Goal: Task Accomplishment & Management: Manage account settings

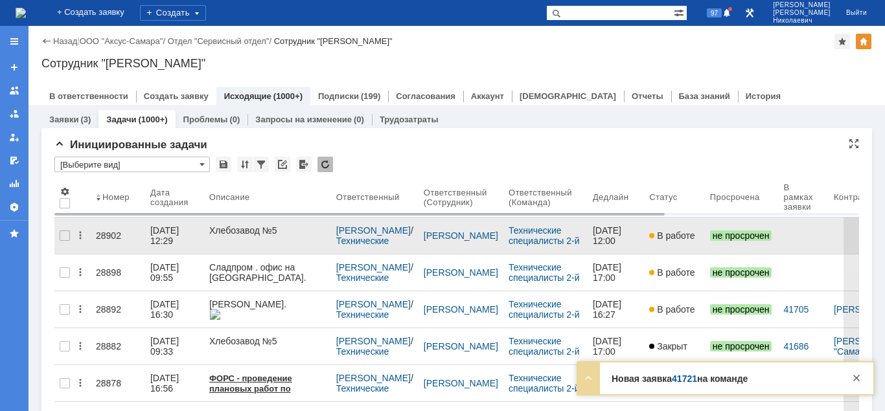
click at [106, 231] on div "28902" at bounding box center [118, 236] width 44 height 10
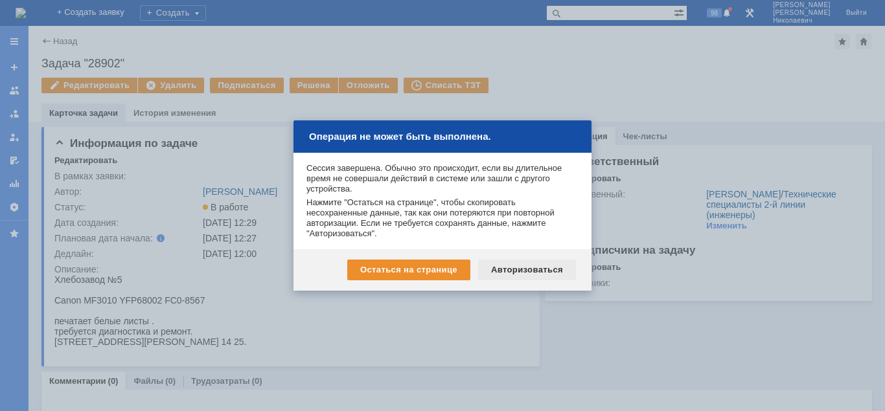
click at [516, 269] on div "Авторизоваться" at bounding box center [527, 270] width 98 height 21
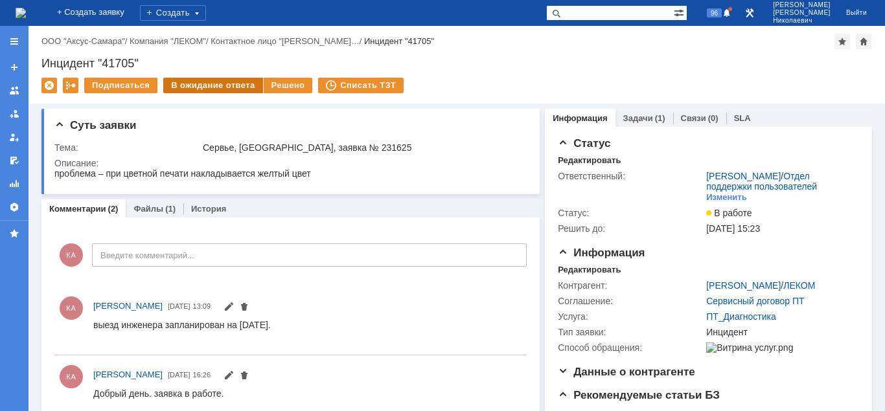
click at [221, 89] on div "В ожидание ответа" at bounding box center [212, 86] width 99 height 16
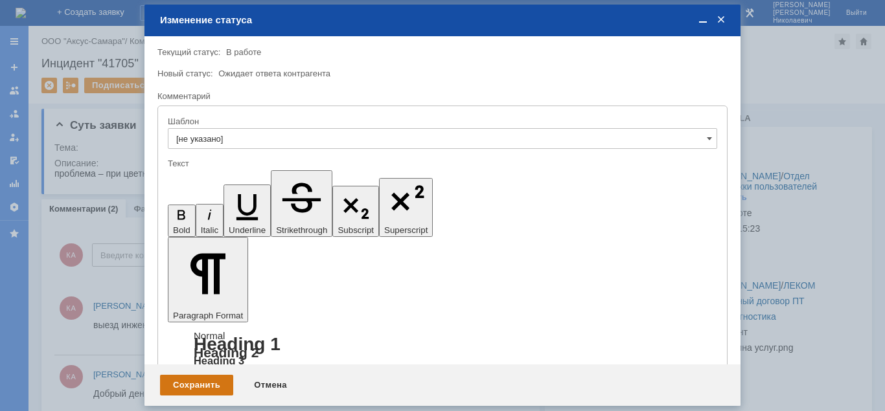
click at [216, 390] on div "Сохранить" at bounding box center [196, 385] width 73 height 21
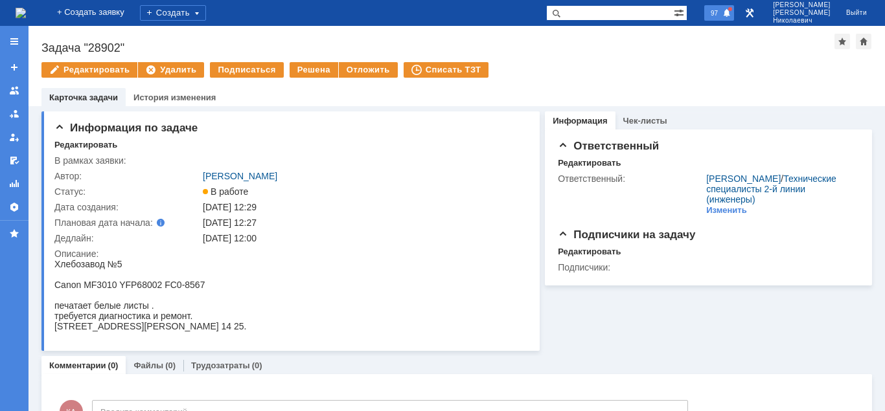
click at [721, 14] on span "97" at bounding box center [714, 12] width 15 height 9
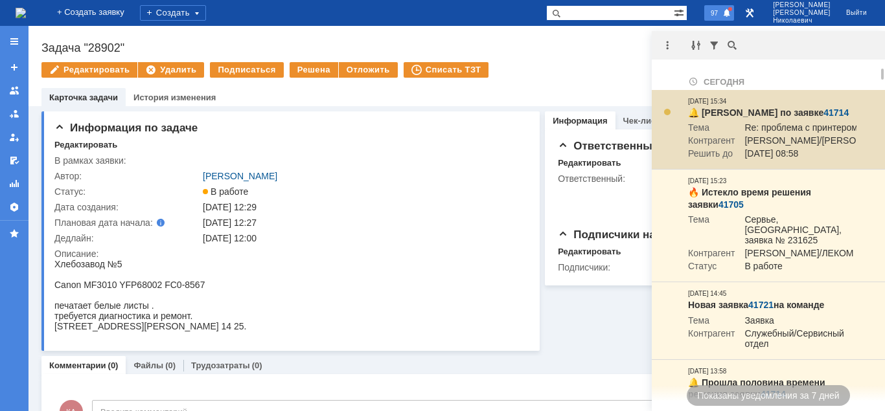
click at [827, 108] on link "41714" at bounding box center [835, 113] width 25 height 10
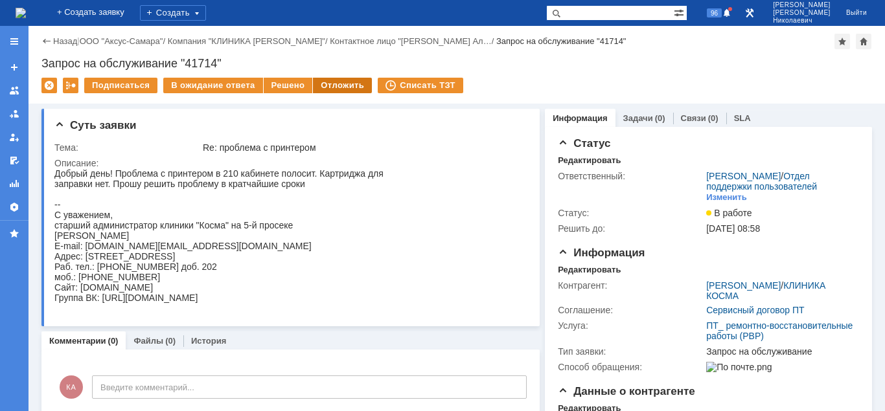
click at [343, 88] on div "Отложить" at bounding box center [342, 86] width 59 height 16
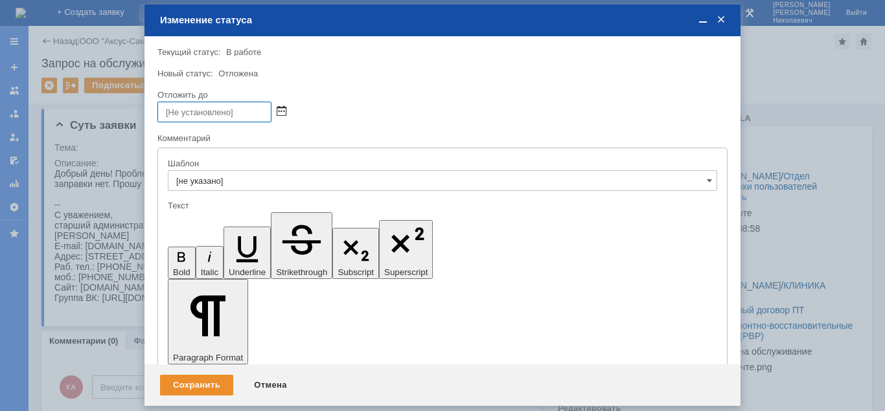
click at [282, 109] on span at bounding box center [282, 112] width 10 height 10
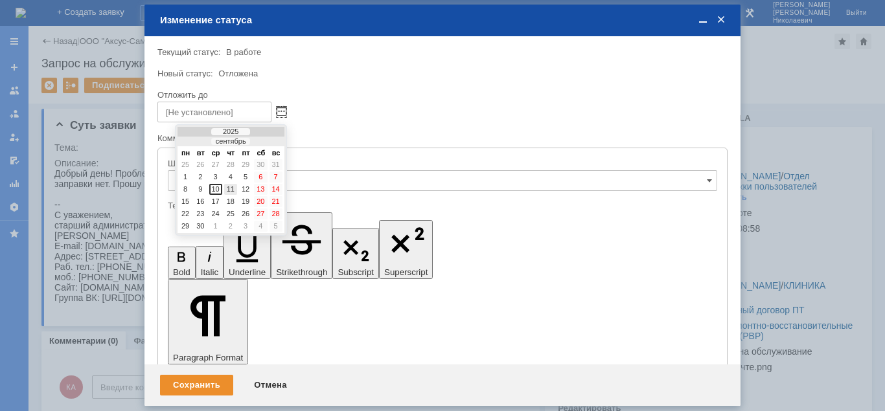
click at [232, 186] on div "11" at bounding box center [230, 189] width 13 height 11
type input "11.09.2025 15:34"
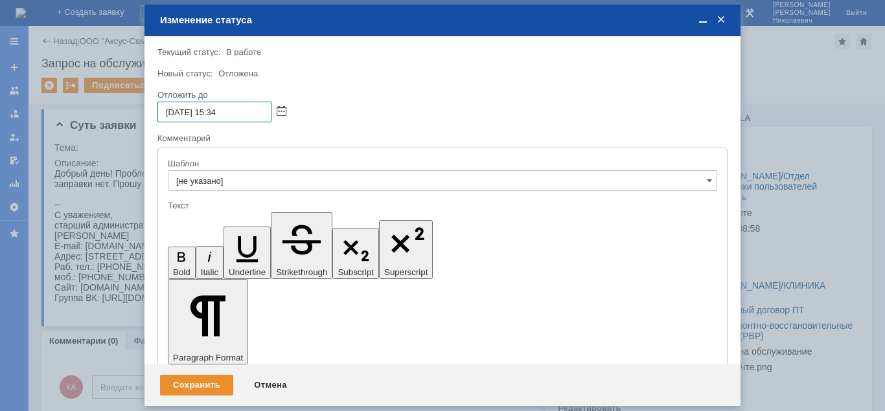
click at [214, 112] on input "11.09.2025 15:34" at bounding box center [214, 112] width 114 height 21
click at [213, 384] on div "Сохранить" at bounding box center [196, 385] width 73 height 21
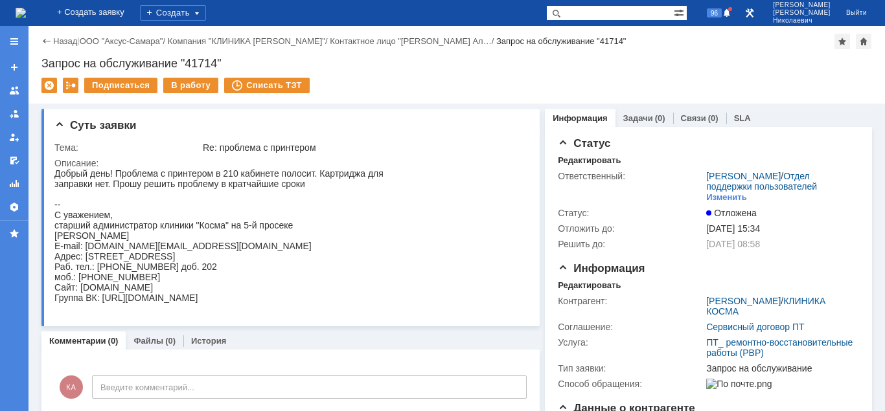
drag, startPoint x: 60, startPoint y: 190, endPoint x: 225, endPoint y: 304, distance: 200.5
click at [225, 303] on div "Добрый день! Проблема с принтером в 210 кабинете полосит. Картриджа для заправк…" at bounding box center [218, 235] width 329 height 135
copy div "Добрый день! Проблема с принтером в 210 кабинете полосит. Картриджа для заправк…"
click at [649, 111] on div "Задачи (0)" at bounding box center [644, 118] width 58 height 19
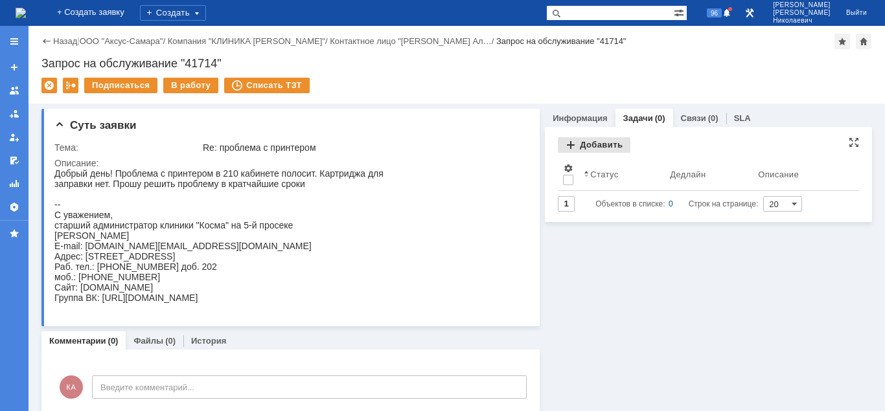
click at [609, 146] on div "Добавить" at bounding box center [594, 145] width 73 height 16
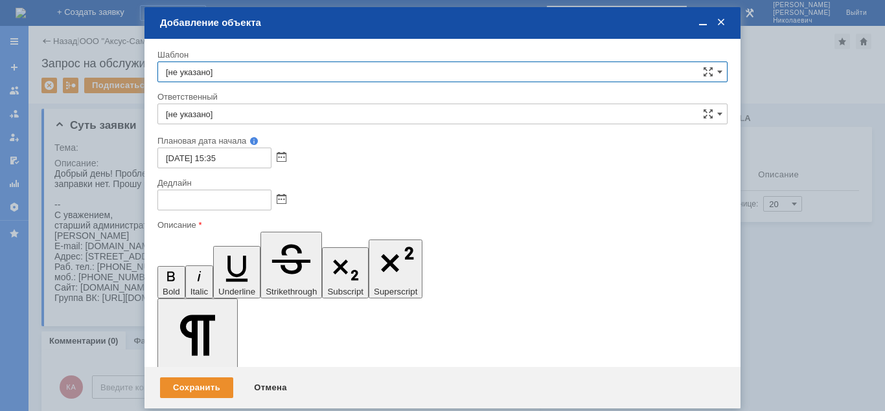
click at [252, 112] on input "[не указано]" at bounding box center [442, 114] width 570 height 21
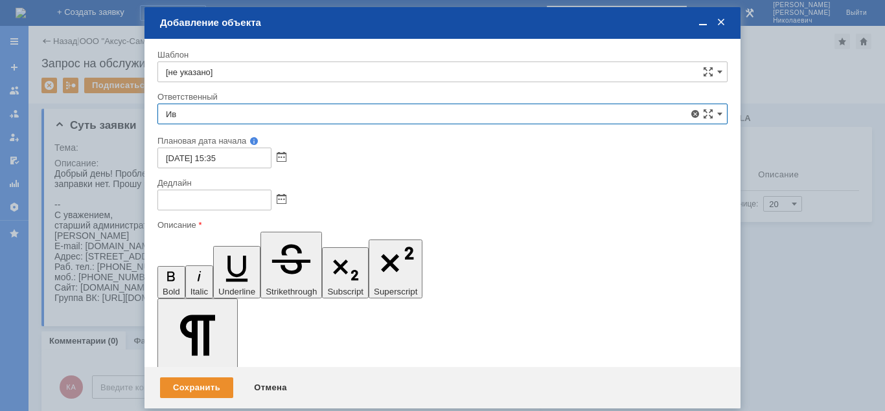
type input "И"
click at [273, 249] on span "[PERSON_NAME]" at bounding box center [442, 251] width 553 height 10
type input "[PERSON_NAME]"
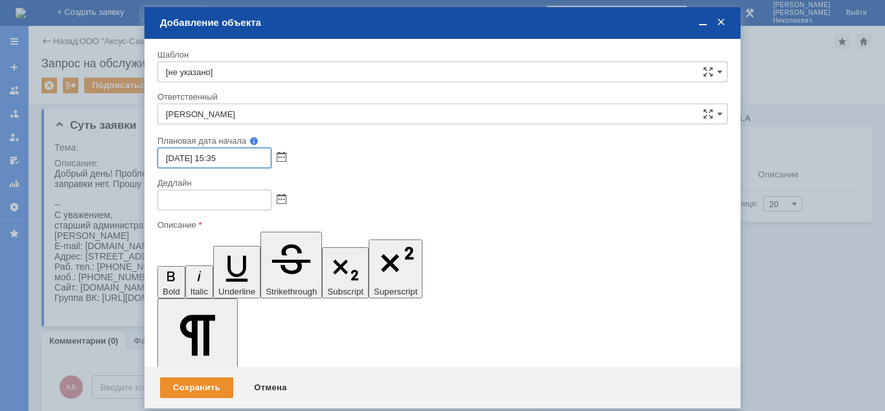
click at [215, 157] on input "10.09.2025 15:35" at bounding box center [214, 158] width 114 height 21
type input "10.09.2025 12:35"
click at [281, 201] on span at bounding box center [282, 200] width 10 height 10
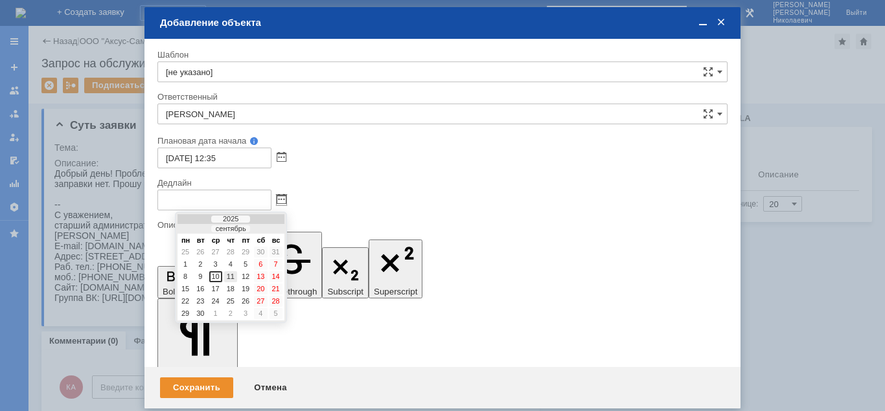
click at [234, 275] on div "11" at bounding box center [230, 276] width 13 height 11
type input "11.09.2025 15:35"
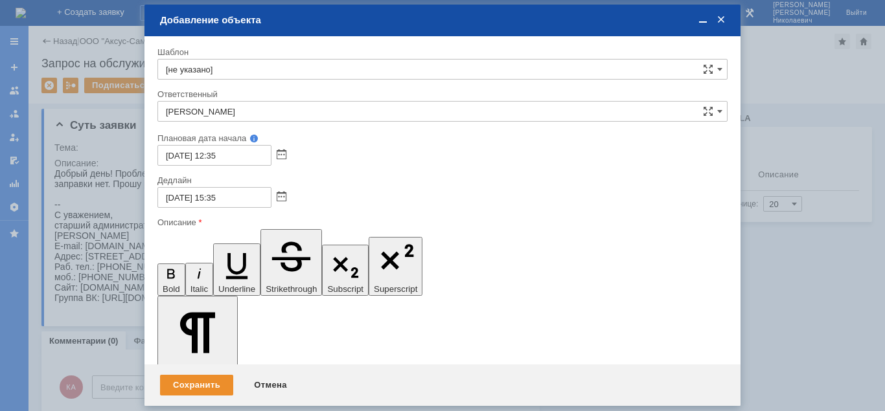
drag, startPoint x: 170, startPoint y: 3479, endPoint x: 176, endPoint y: 3494, distance: 16.0
click at [199, 391] on div "Сохранить" at bounding box center [196, 385] width 73 height 21
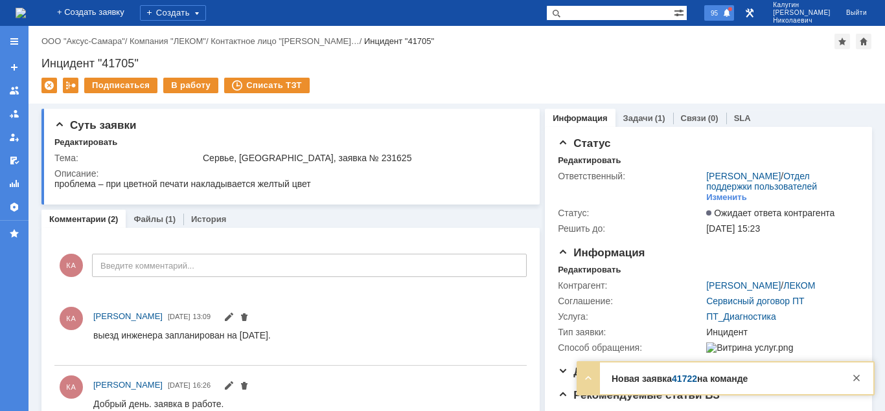
click at [721, 10] on span "95" at bounding box center [714, 12] width 15 height 9
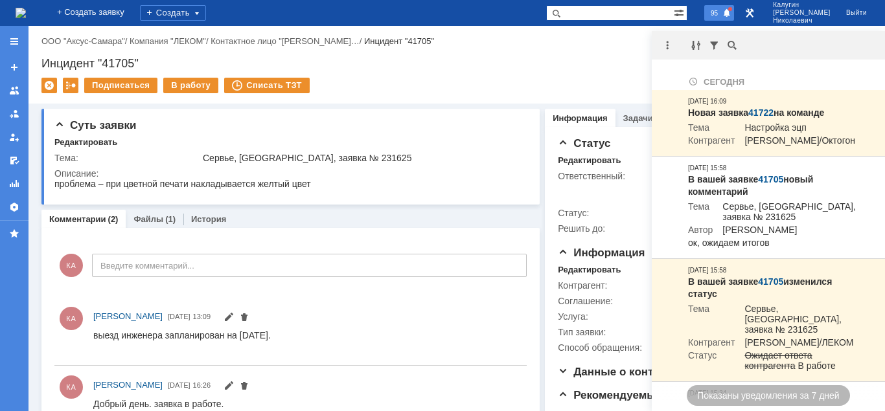
drag, startPoint x: 735, startPoint y: 11, endPoint x: 719, endPoint y: 1, distance: 18.9
click at [721, 12] on span "95" at bounding box center [714, 12] width 15 height 9
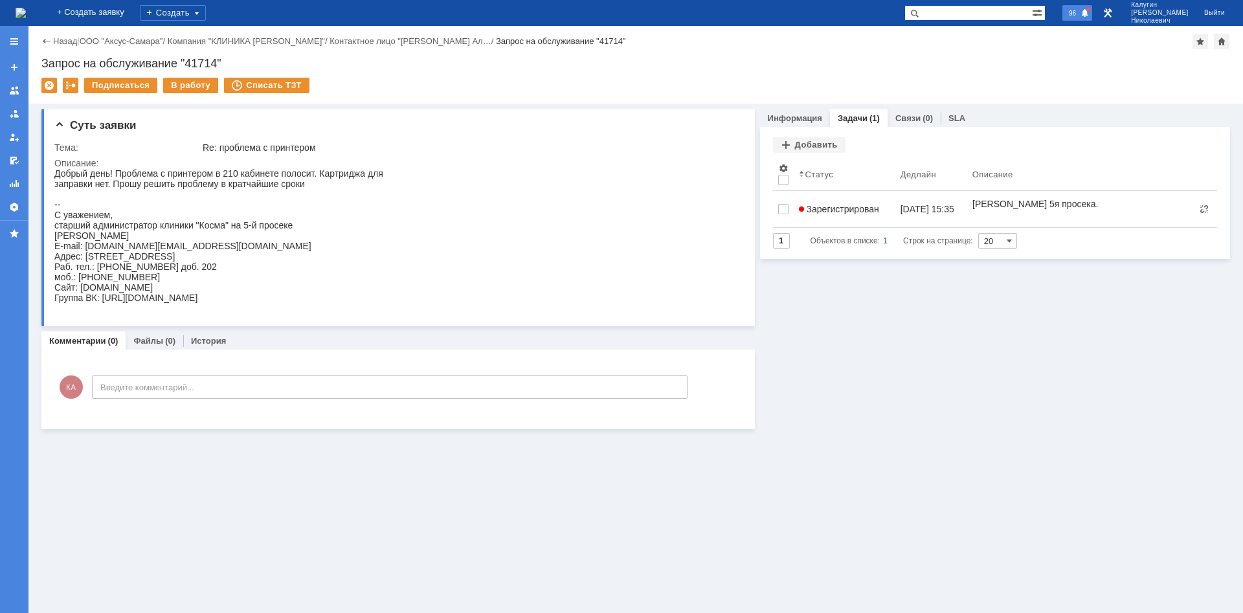
click at [1080, 17] on span "96" at bounding box center [1072, 12] width 15 height 9
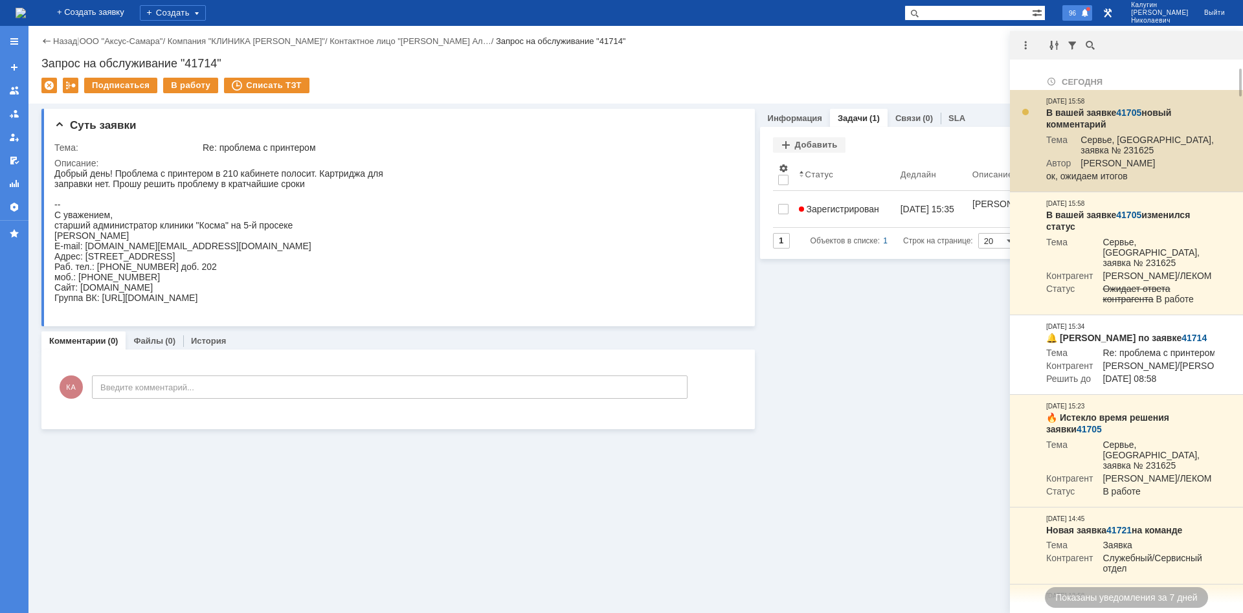
click at [1133, 109] on link "41705" at bounding box center [1129, 113] width 25 height 10
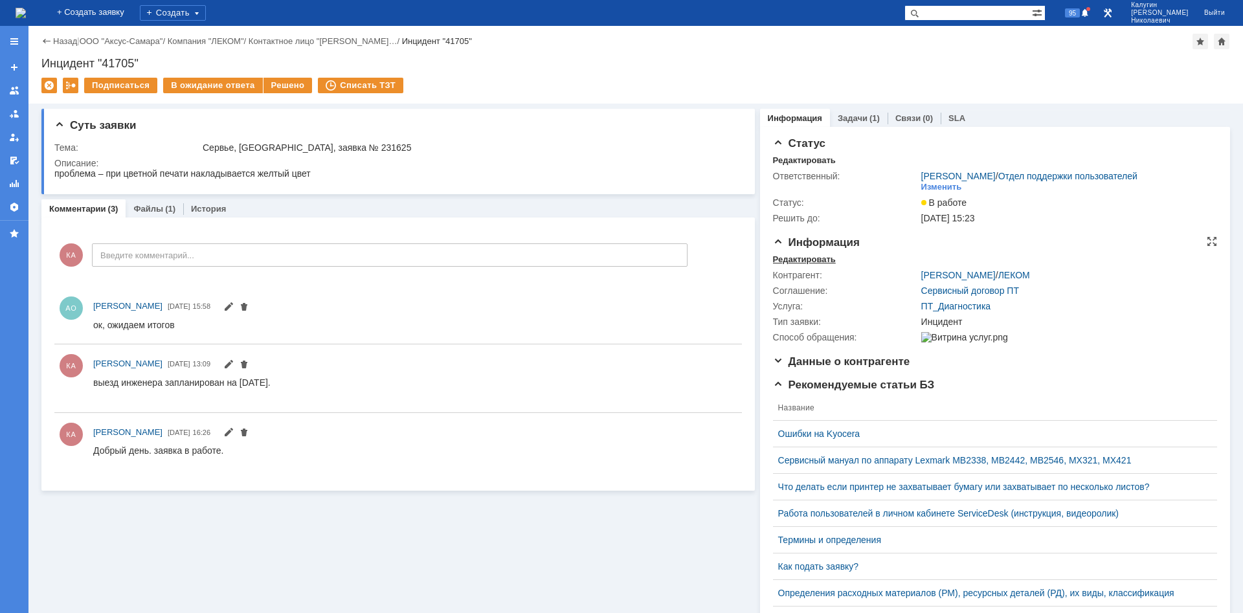
click at [784, 259] on div "Редактировать" at bounding box center [804, 260] width 63 height 10
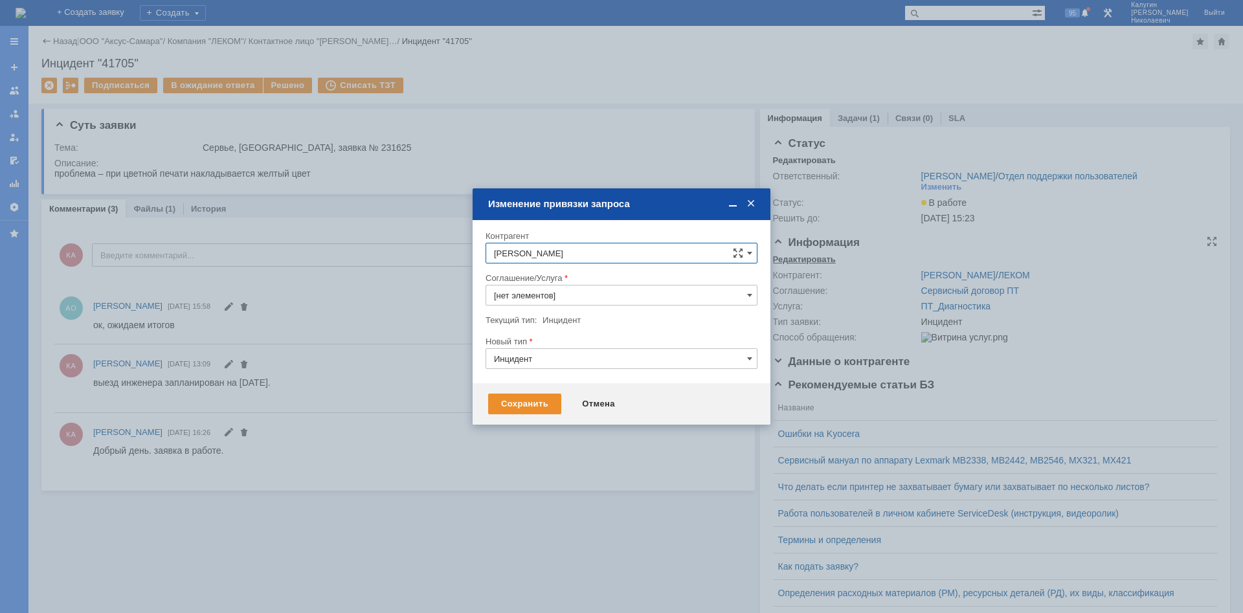
type input "ПТ_Диагностика"
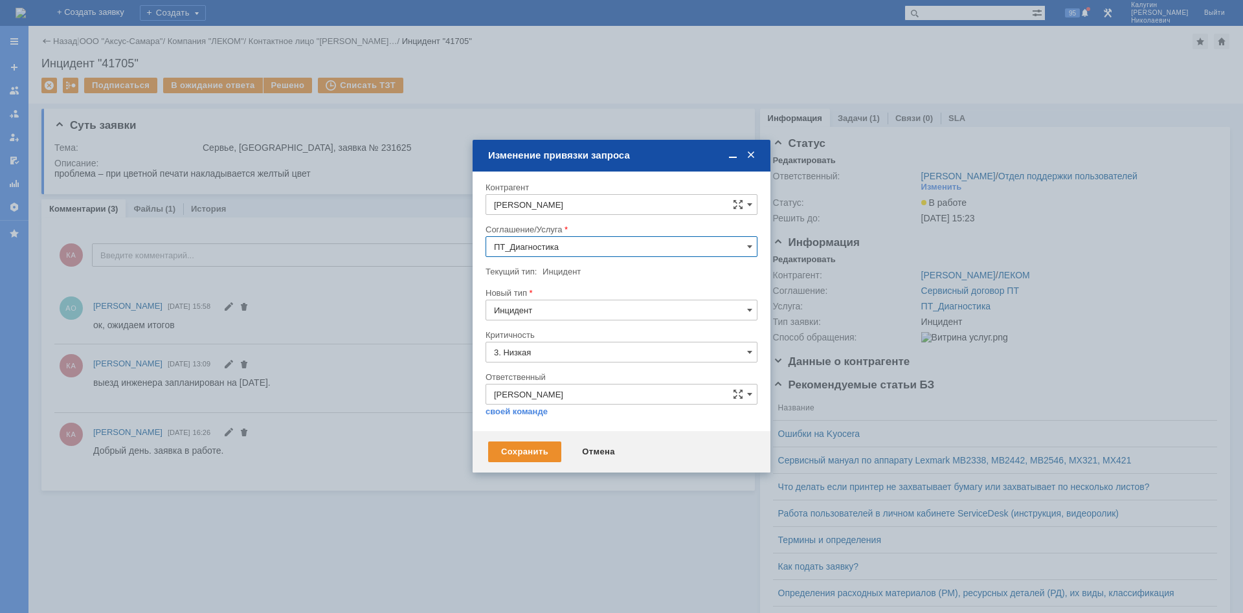
click at [679, 316] on input "Инцидент" at bounding box center [622, 310] width 272 height 21
drag, startPoint x: 572, startPoint y: 352, endPoint x: 556, endPoint y: 363, distance: 20.0
click at [571, 352] on span "Запрос на обслуживание" at bounding box center [621, 355] width 255 height 10
type input "Запрос на обслуживание"
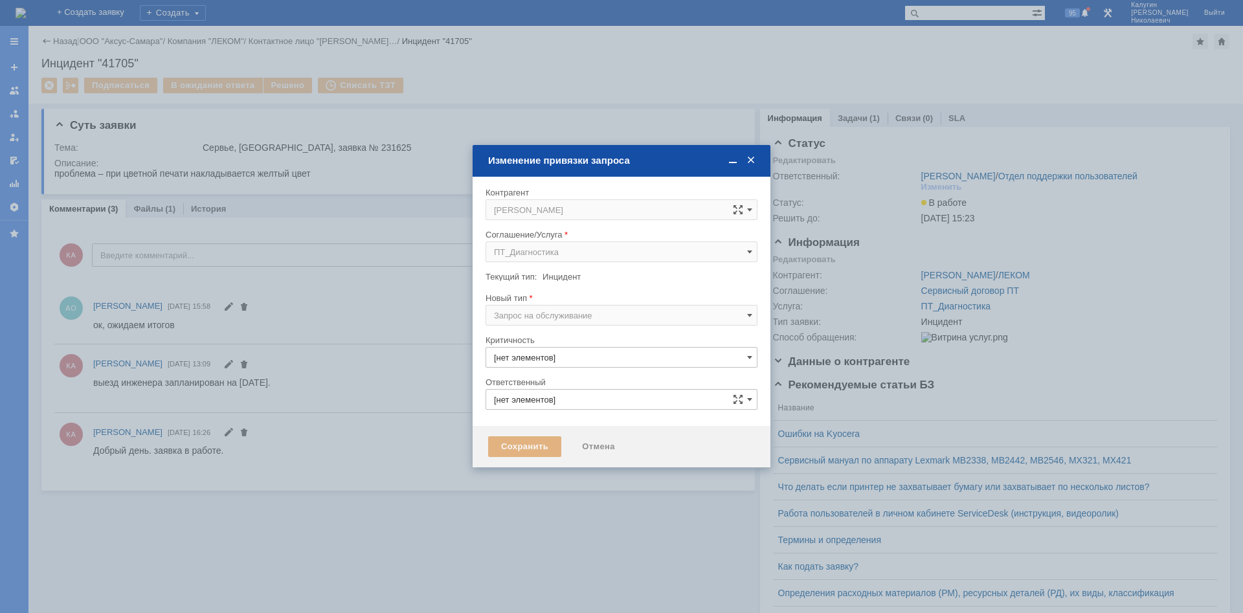
type input "3. Низкая"
type input "[PERSON_NAME]"
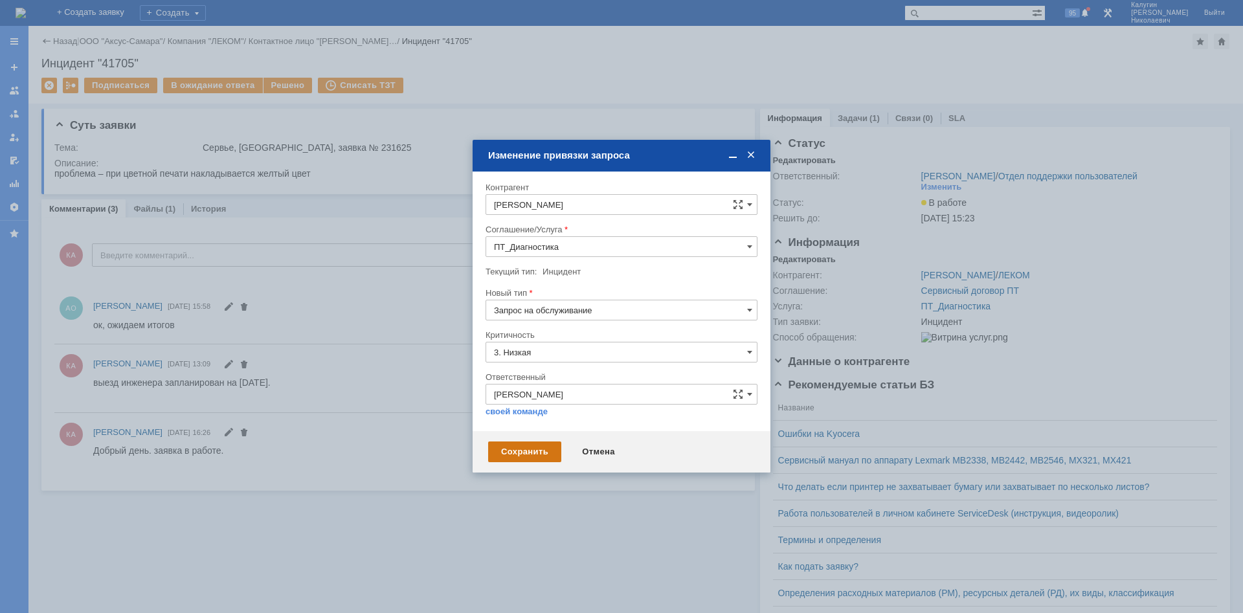
type input "Запрос на обслуживание"
click at [506, 453] on div "Сохранить" at bounding box center [524, 452] width 73 height 21
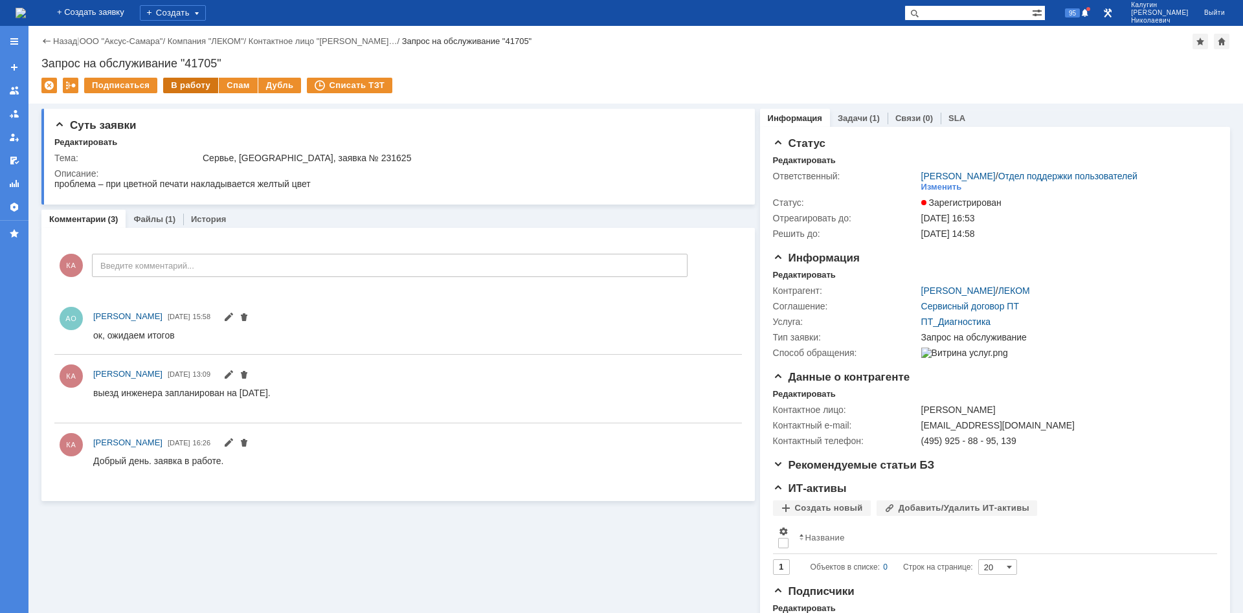
click at [195, 90] on div "В работу" at bounding box center [190, 86] width 55 height 16
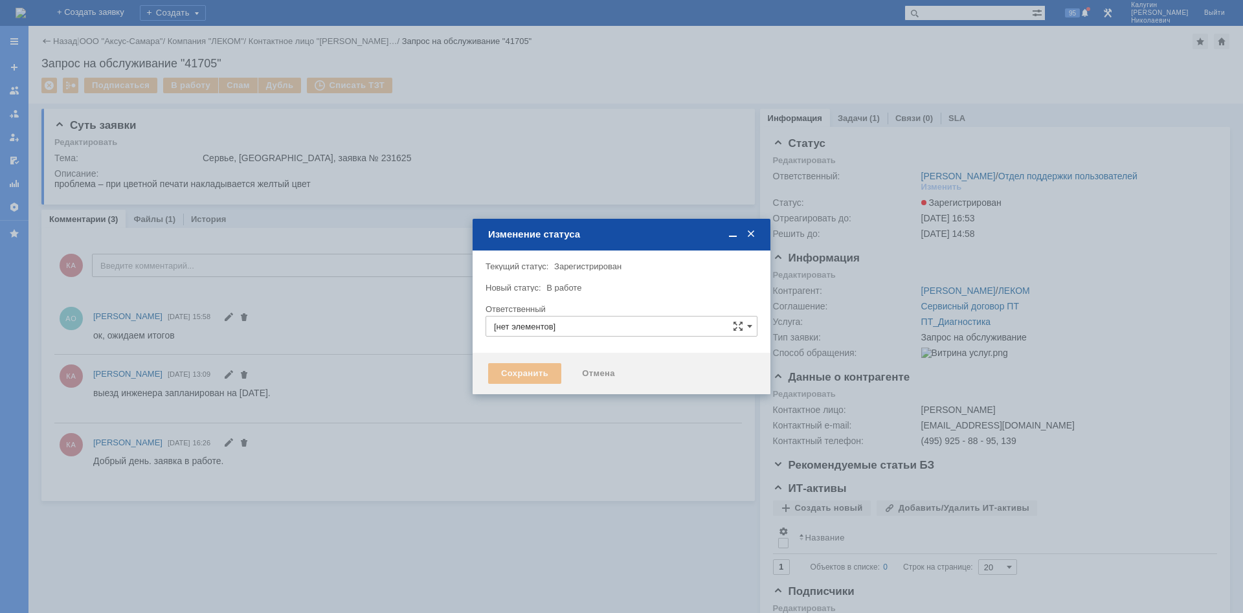
type input "Калугин Александр Николаевич"
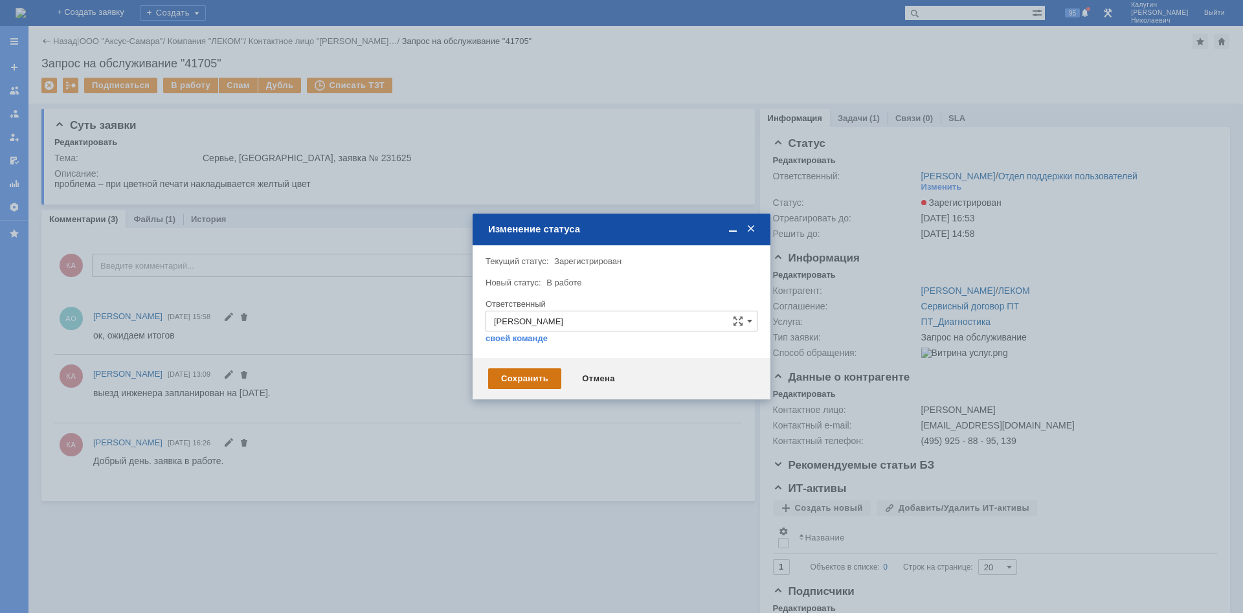
click at [514, 380] on div "Сохранить" at bounding box center [524, 379] width 73 height 21
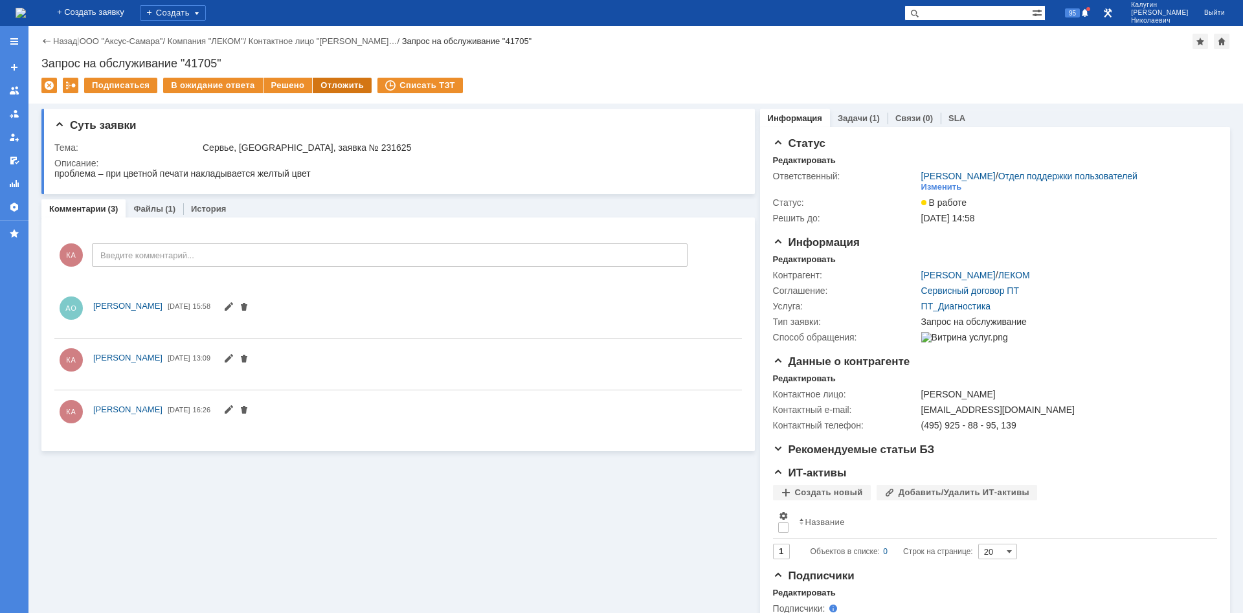
click at [332, 88] on div "Отложить" at bounding box center [342, 86] width 59 height 16
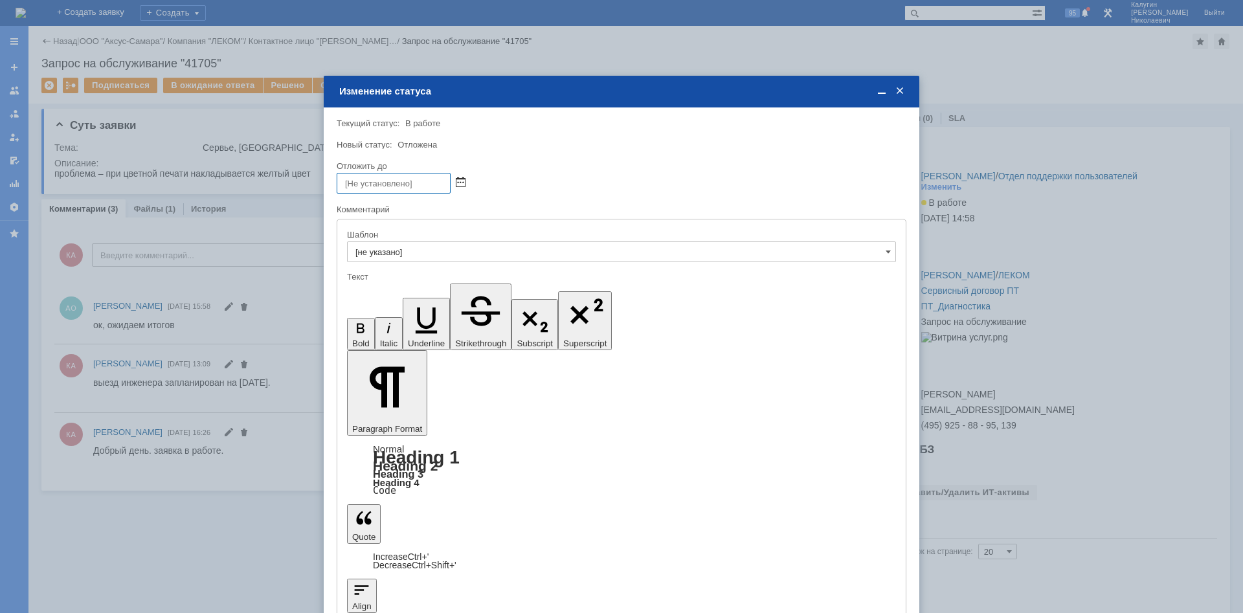
click at [459, 180] on span at bounding box center [461, 183] width 10 height 10
click at [413, 259] on div "11" at bounding box center [409, 260] width 13 height 11
type input "11.09.2025 16:01"
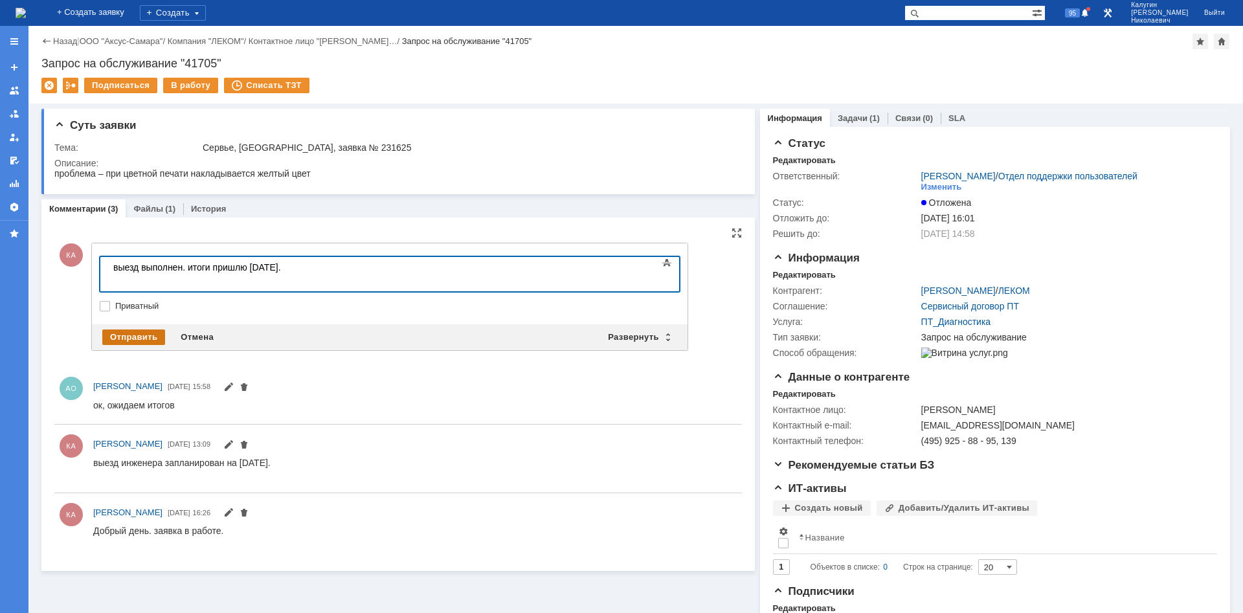
click at [133, 338] on div "Отправить" at bounding box center [133, 338] width 63 height 16
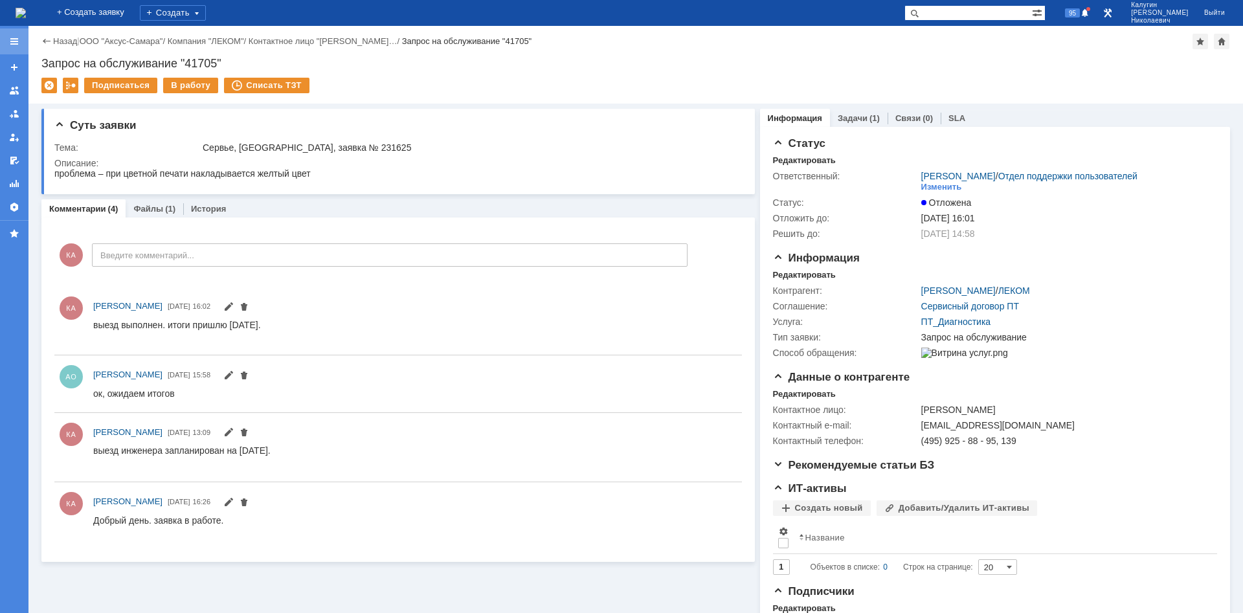
click at [16, 38] on div at bounding box center [14, 41] width 10 height 10
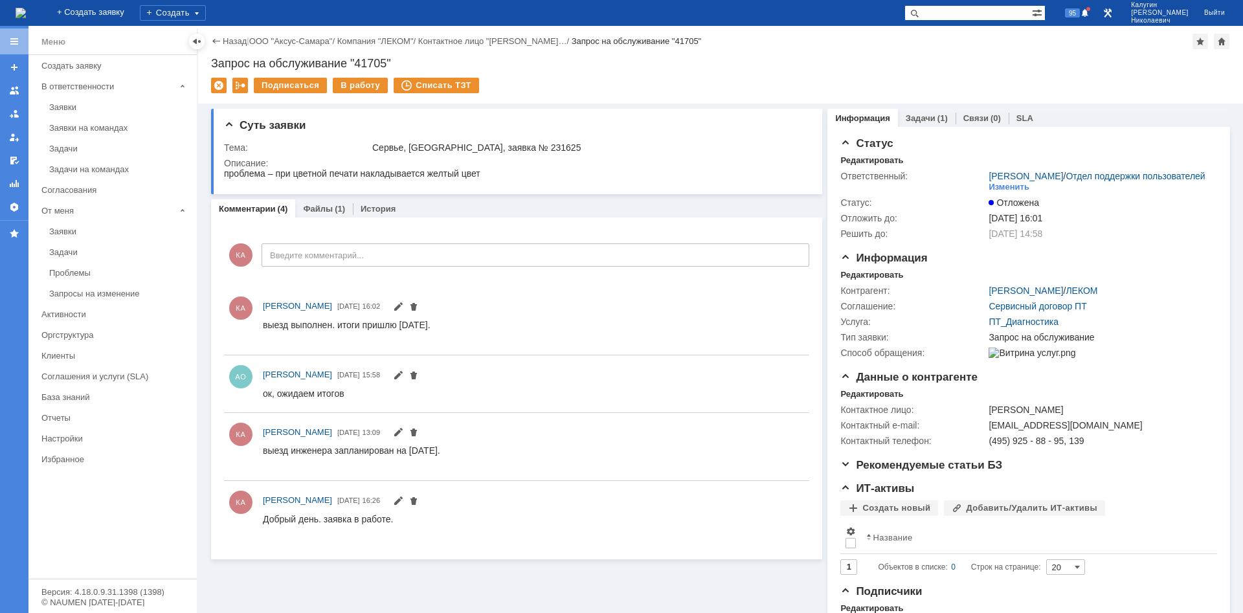
click at [58, 105] on div "Заявки" at bounding box center [119, 107] width 140 height 10
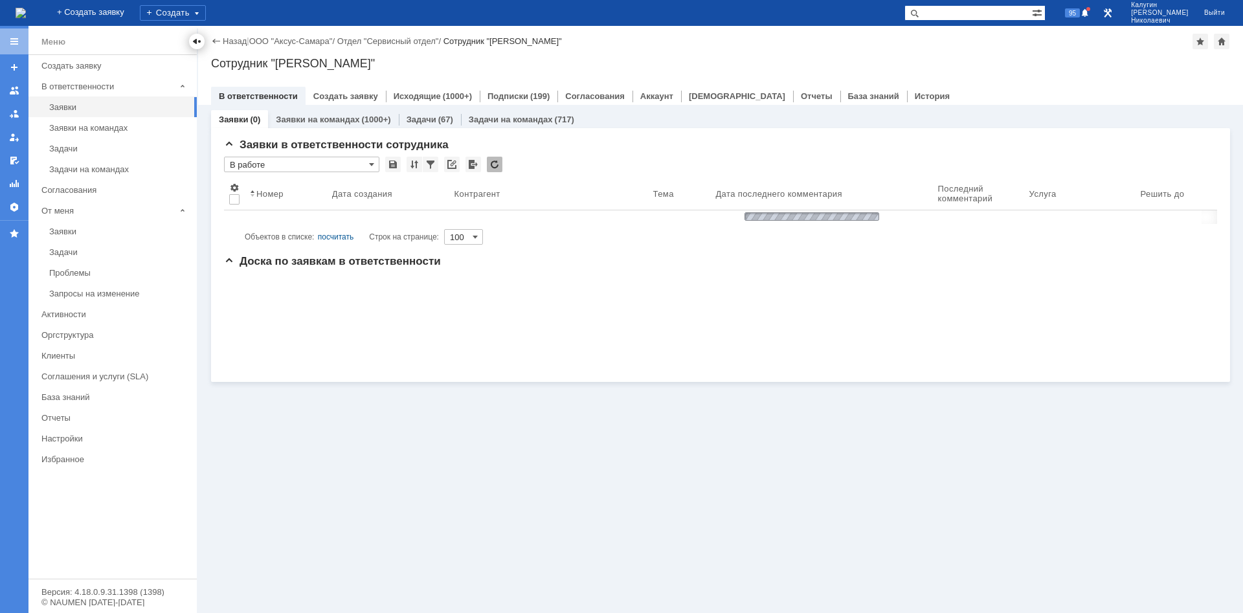
click at [196, 42] on div at bounding box center [197, 41] width 10 height 10
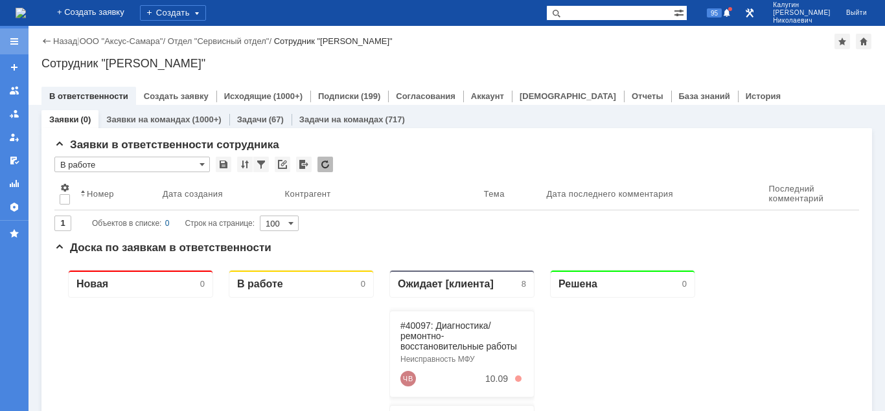
click at [15, 38] on div at bounding box center [14, 41] width 10 height 10
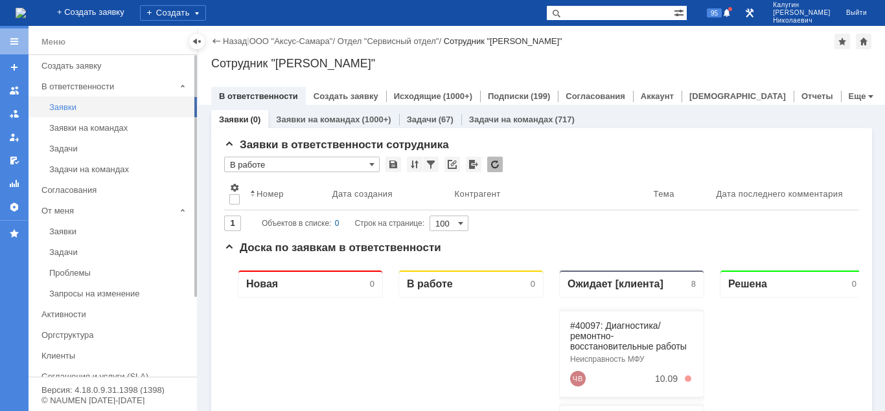
click at [73, 109] on div "Заявки" at bounding box center [119, 107] width 140 height 10
drag, startPoint x: 196, startPoint y: 41, endPoint x: 179, endPoint y: 63, distance: 27.6
click at [196, 43] on div at bounding box center [197, 41] width 10 height 10
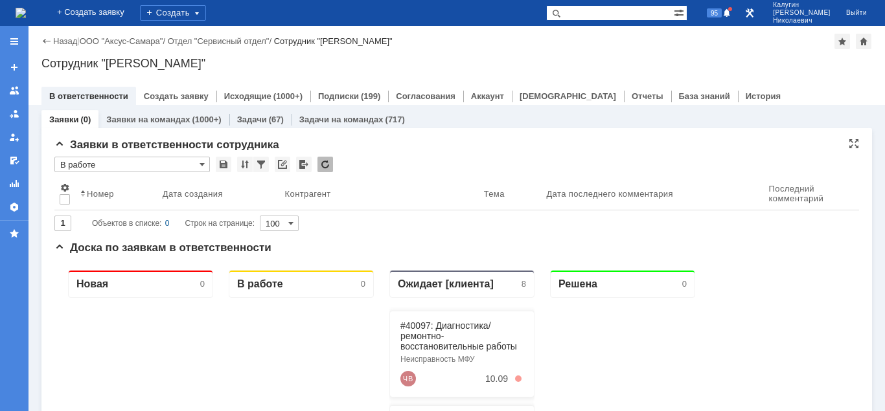
click at [104, 165] on input "В работе" at bounding box center [131, 165] width 155 height 16
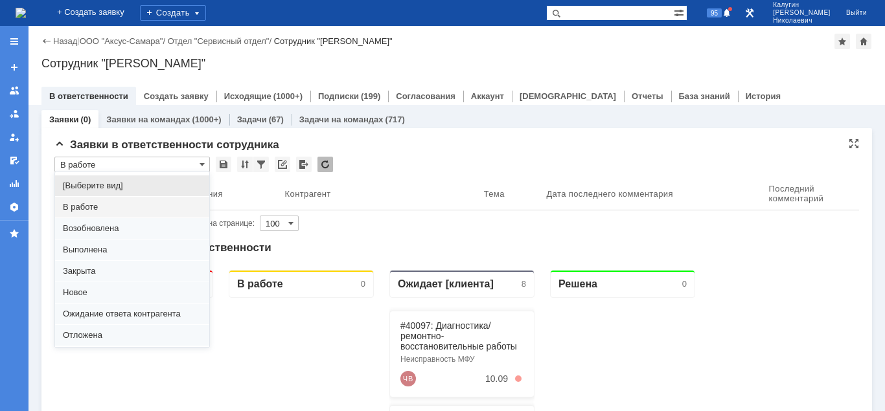
click at [170, 166] on input "В работе" at bounding box center [131, 165] width 155 height 16
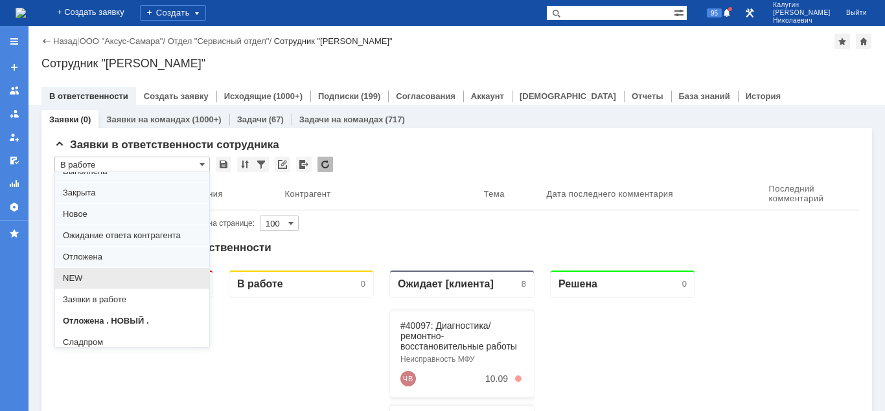
scroll to position [100, 0]
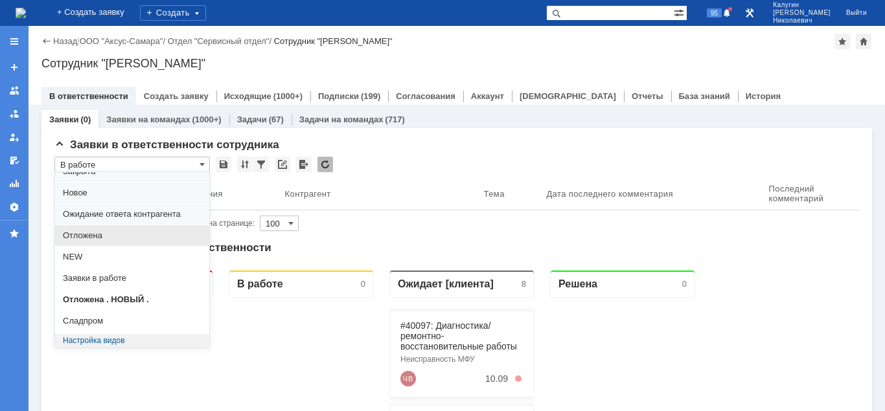
click at [105, 236] on span "Отложена" at bounding box center [132, 236] width 139 height 10
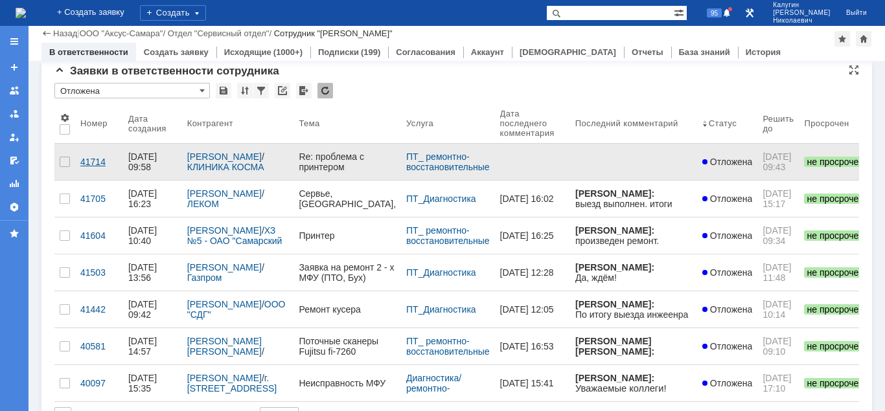
scroll to position [0, 0]
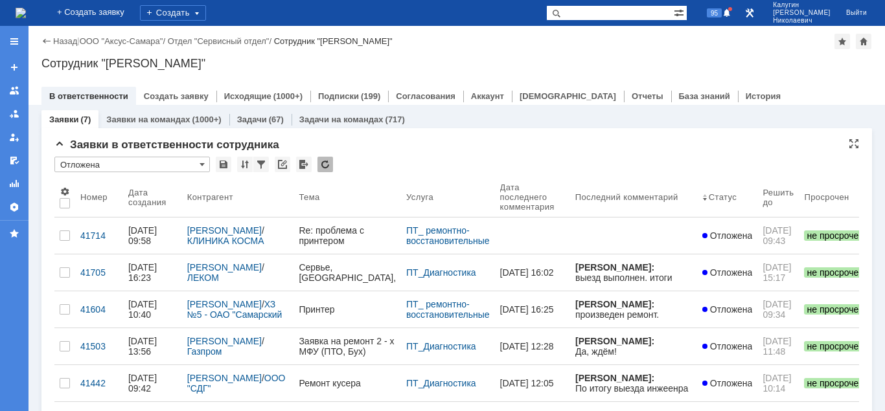
click at [119, 168] on input "Отложена" at bounding box center [131, 165] width 155 height 16
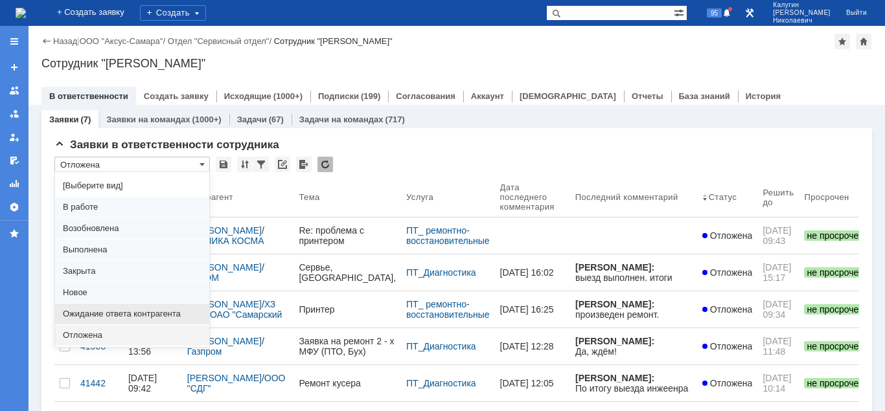
click at [131, 312] on span "Ожидание ответа контрагента" at bounding box center [132, 314] width 139 height 10
type input "Ожидание ответа контрагента"
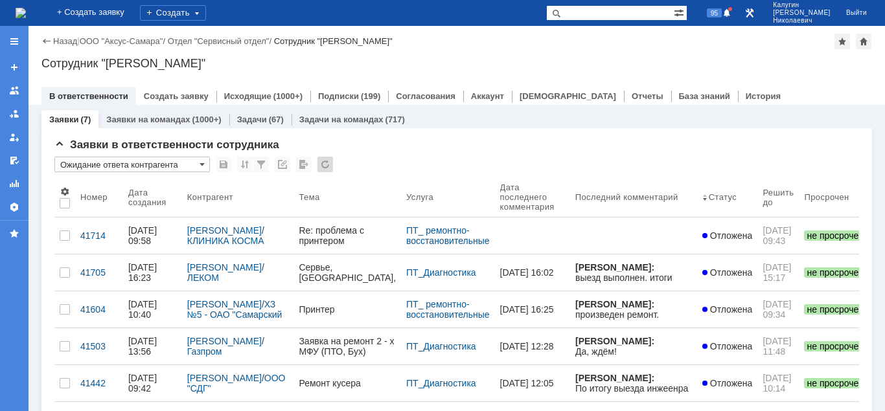
type input "20"
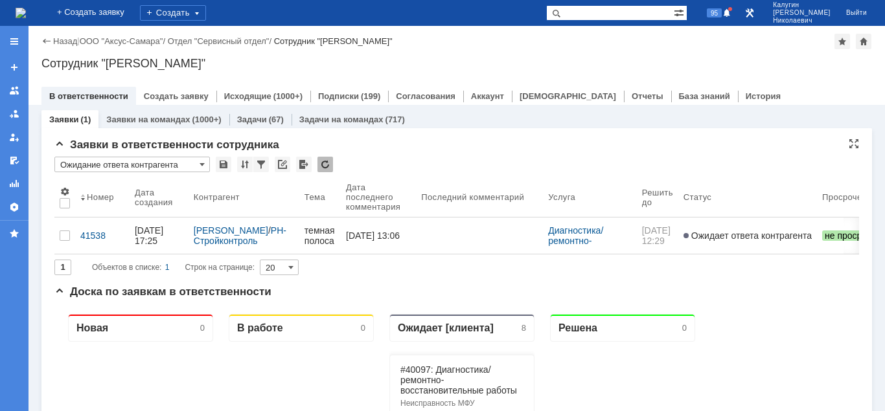
type input "Ожидание ответа контрагента"
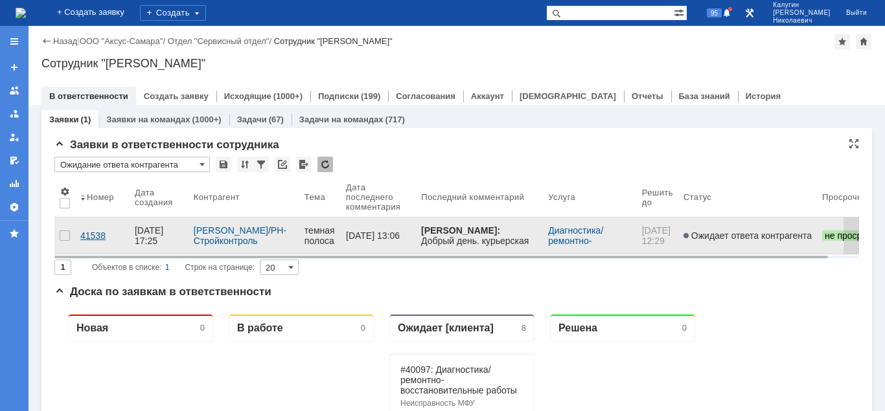
click at [93, 231] on div "41538" at bounding box center [102, 236] width 44 height 10
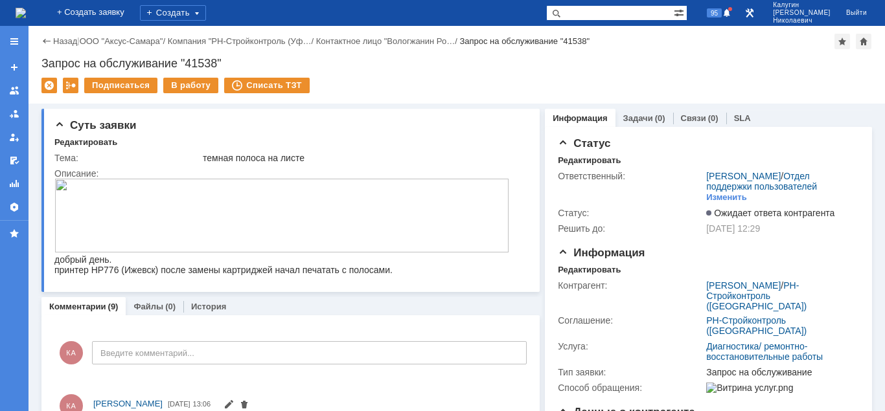
click at [587, 15] on input "text" at bounding box center [610, 13] width 128 height 16
type input "27418"
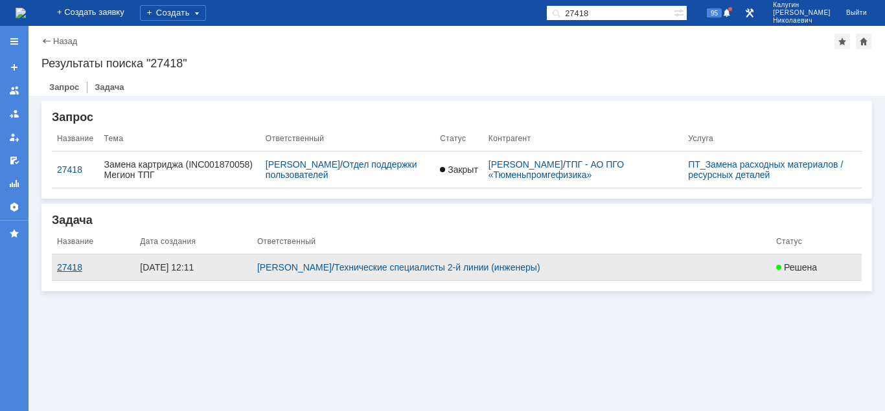
click at [61, 264] on div "27418" at bounding box center [93, 267] width 73 height 10
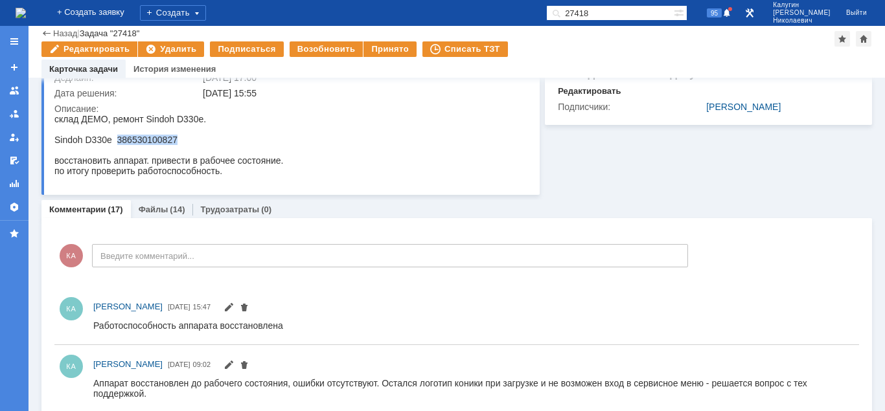
drag, startPoint x: 117, startPoint y: 141, endPoint x: 193, endPoint y: 142, distance: 75.8
click at [193, 142] on div "Sindoh D330e 386530100827" at bounding box center [168, 140] width 229 height 10
copy div "386530100827"
click at [9, 43] on div at bounding box center [14, 41] width 10 height 10
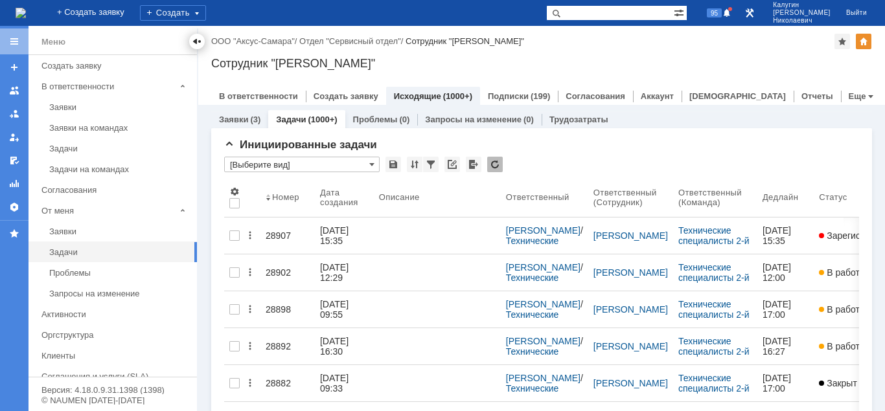
click at [194, 38] on div at bounding box center [197, 41] width 10 height 10
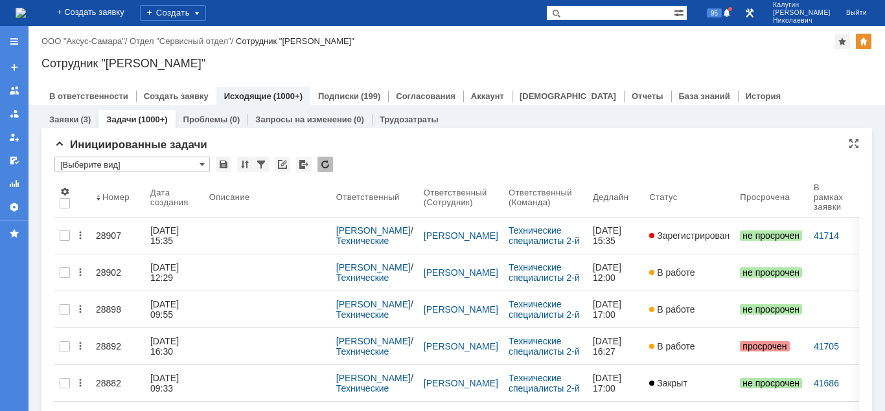
click at [143, 166] on input "[Выберите вид]" at bounding box center [131, 165] width 155 height 16
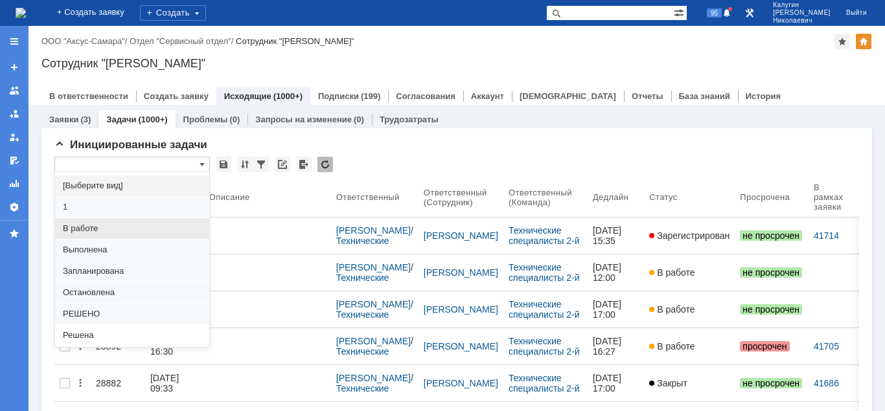
click at [100, 227] on span "В работе" at bounding box center [132, 228] width 139 height 10
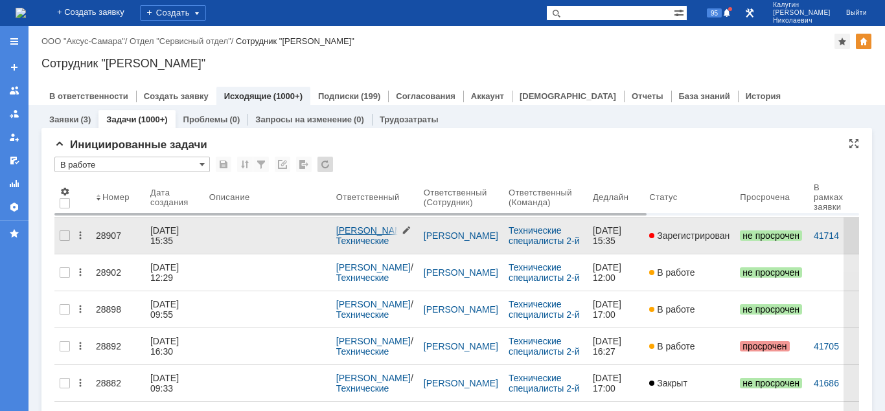
type input "В работе"
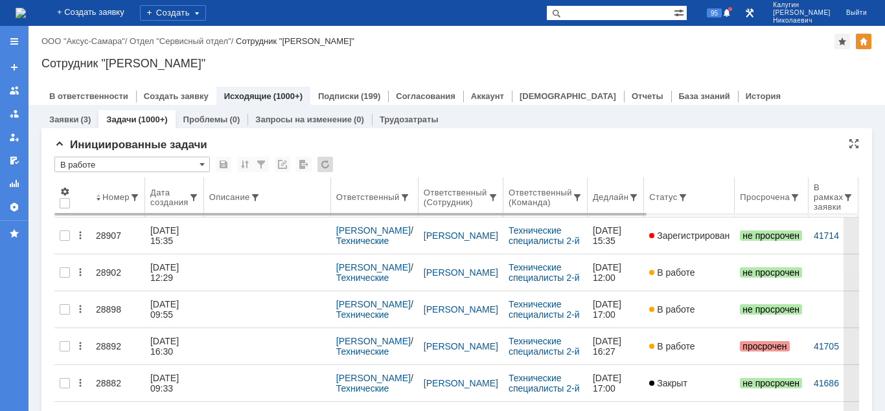
type input "100"
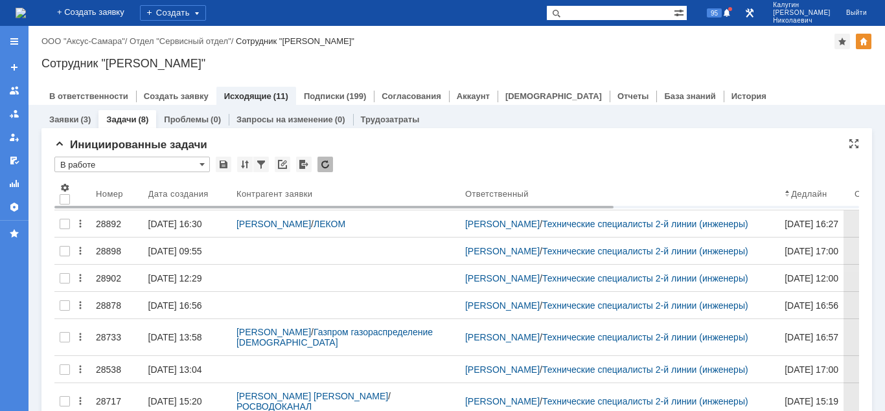
click at [111, 160] on input "В работе" at bounding box center [131, 165] width 155 height 16
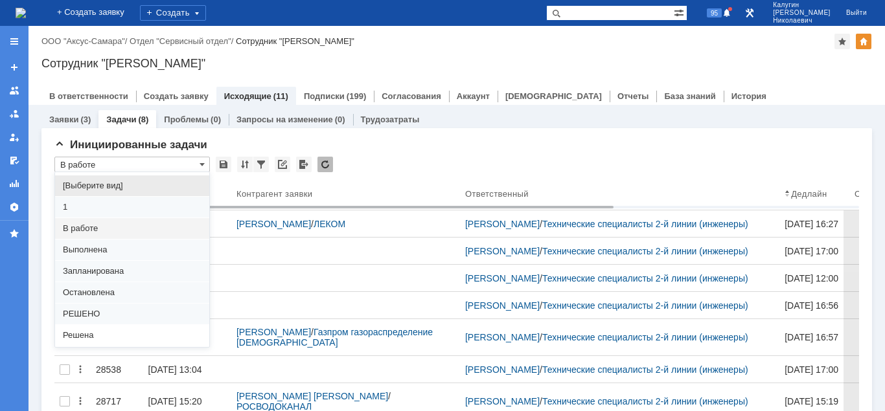
click at [109, 182] on span "[Выберите вид]" at bounding box center [132, 186] width 139 height 10
type input "[Выберите вид]"
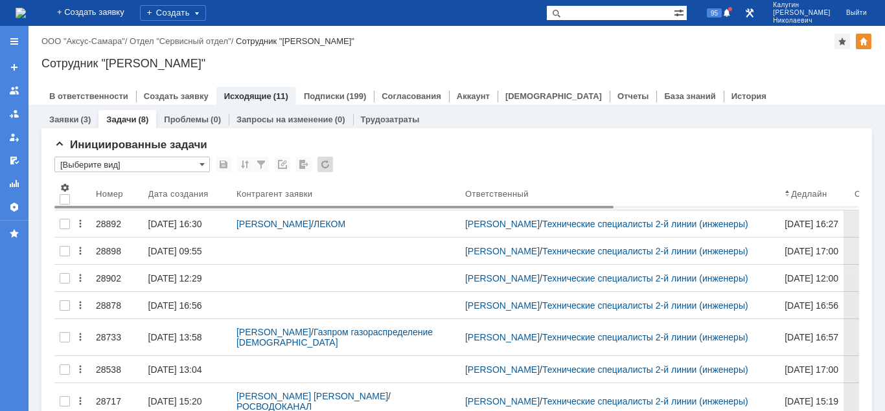
type input "20"
type input "[Выберите вид]"
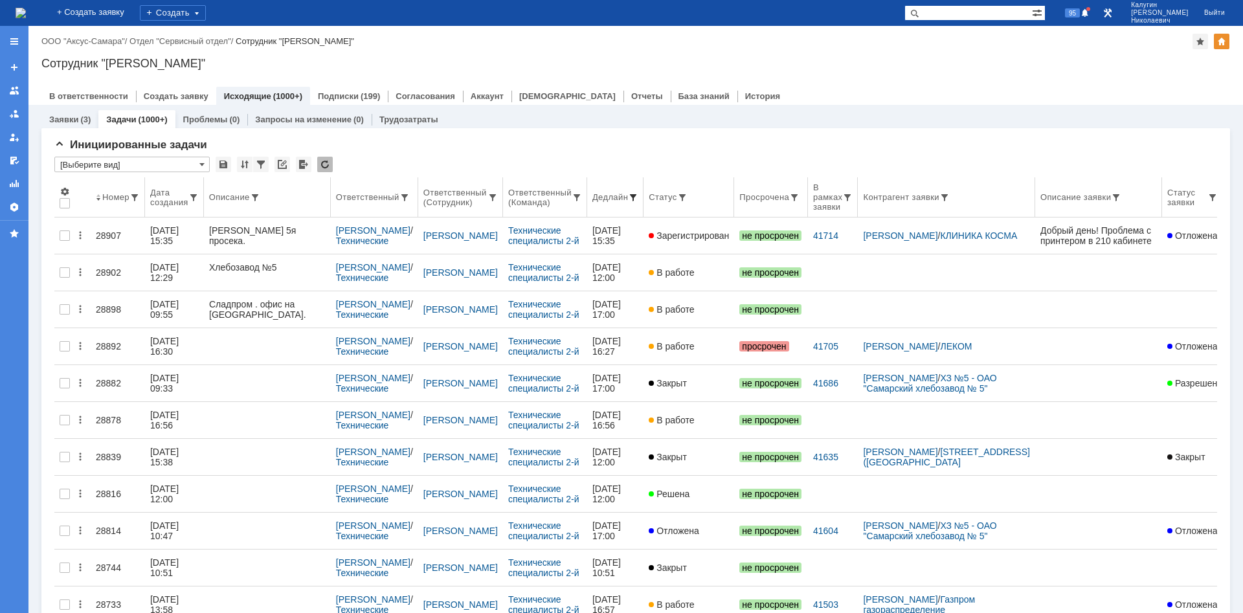
click at [639, 196] on span at bounding box center [633, 197] width 10 height 10
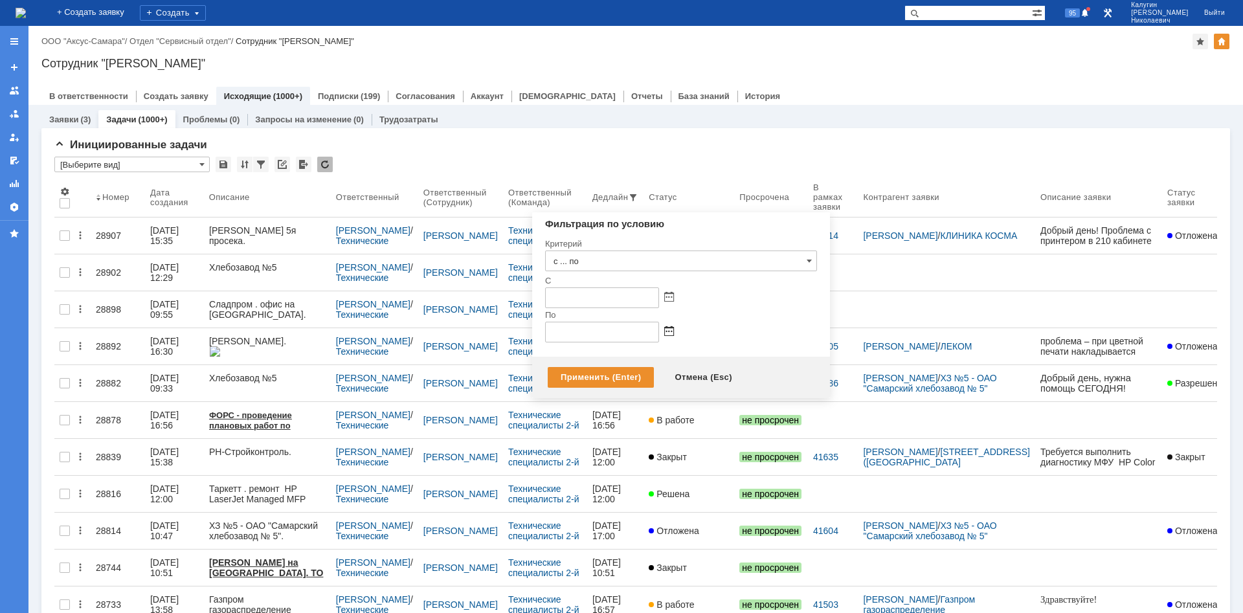
click at [669, 329] on span at bounding box center [669, 332] width 10 height 10
click at [602, 409] on div "10" at bounding box center [603, 408] width 13 height 11
type input "10.09.2025 23:59"
click at [564, 381] on div "Применить (Enter)" at bounding box center [601, 377] width 106 height 21
